Goal: Task Accomplishment & Management: Use online tool/utility

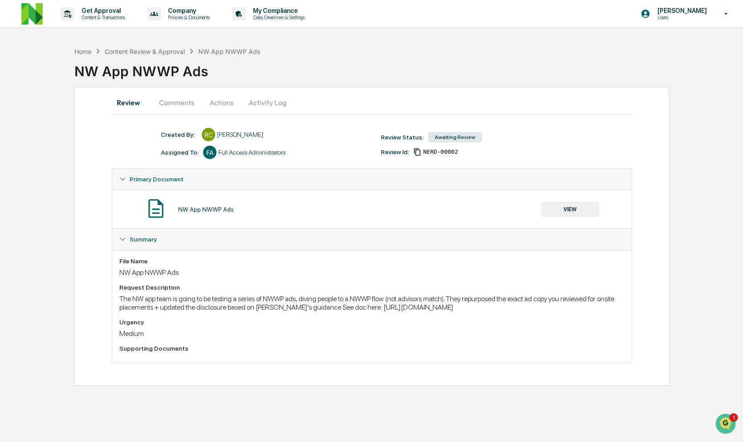
click at [182, 96] on button "Comments" at bounding box center [176, 102] width 49 height 21
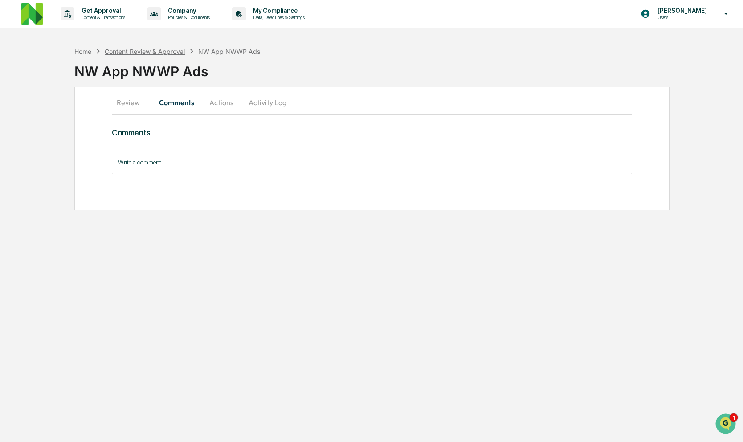
click at [174, 55] on div "Content Review & Approval" at bounding box center [145, 52] width 80 height 8
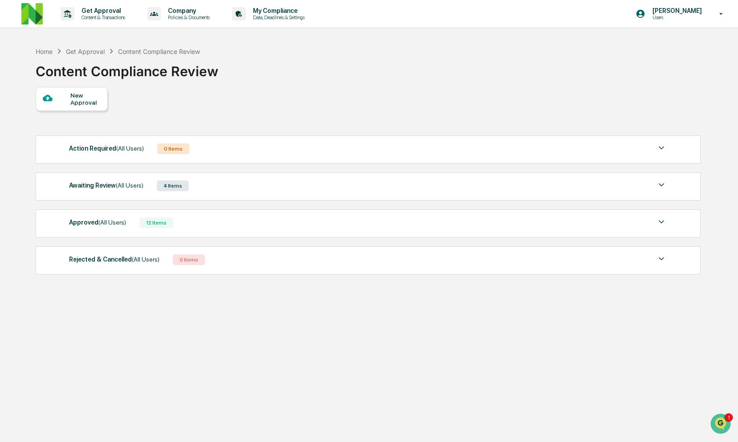
click at [155, 188] on div "Awaiting Review (All Users) 4 Items" at bounding box center [368, 185] width 598 height 12
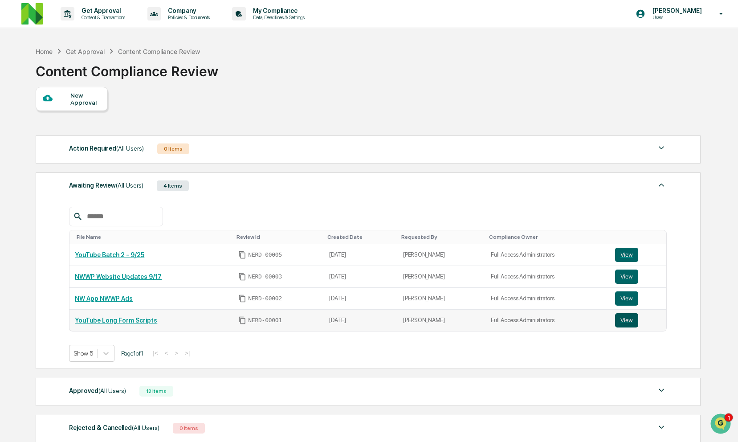
click at [625, 319] on button "View" at bounding box center [626, 320] width 23 height 14
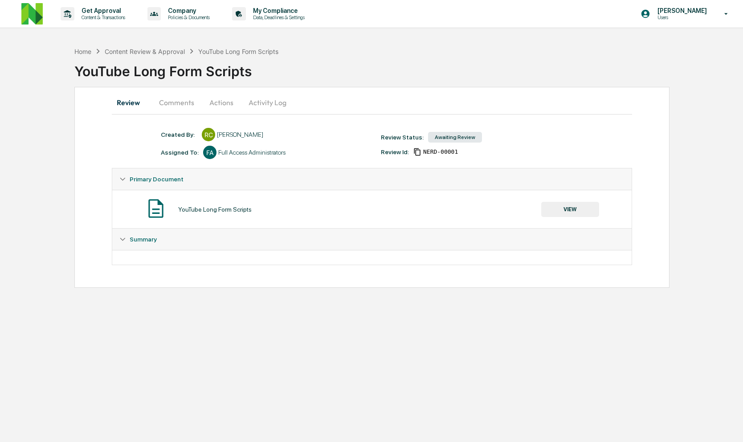
click at [181, 100] on button "Comments" at bounding box center [176, 102] width 49 height 21
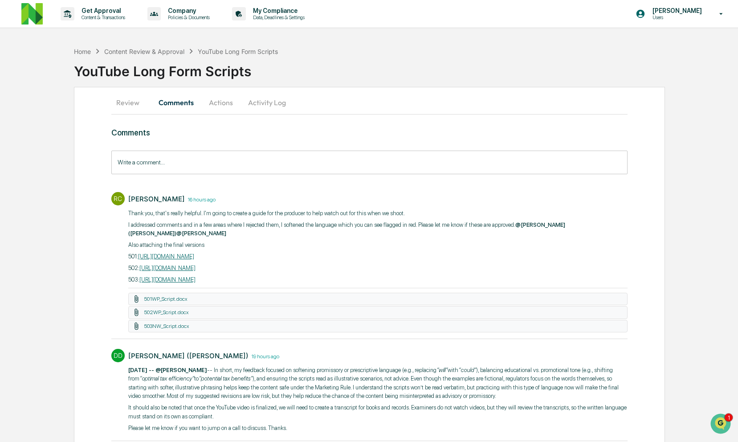
click at [227, 106] on button "Actions" at bounding box center [221, 102] width 40 height 21
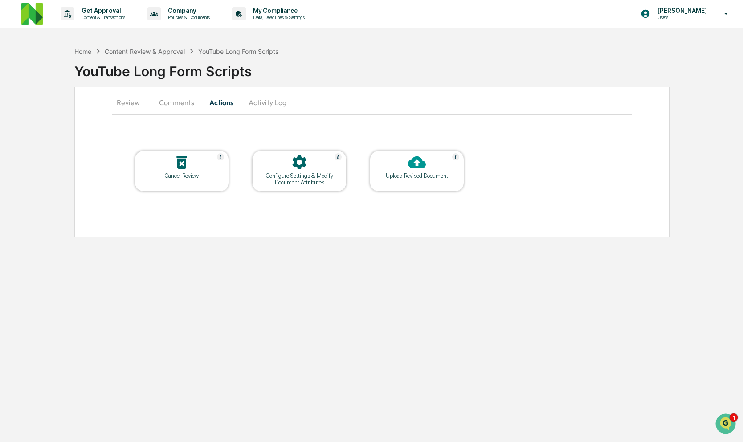
click at [122, 105] on button "Review" at bounding box center [132, 102] width 40 height 21
